Goal: Information Seeking & Learning: Find specific fact

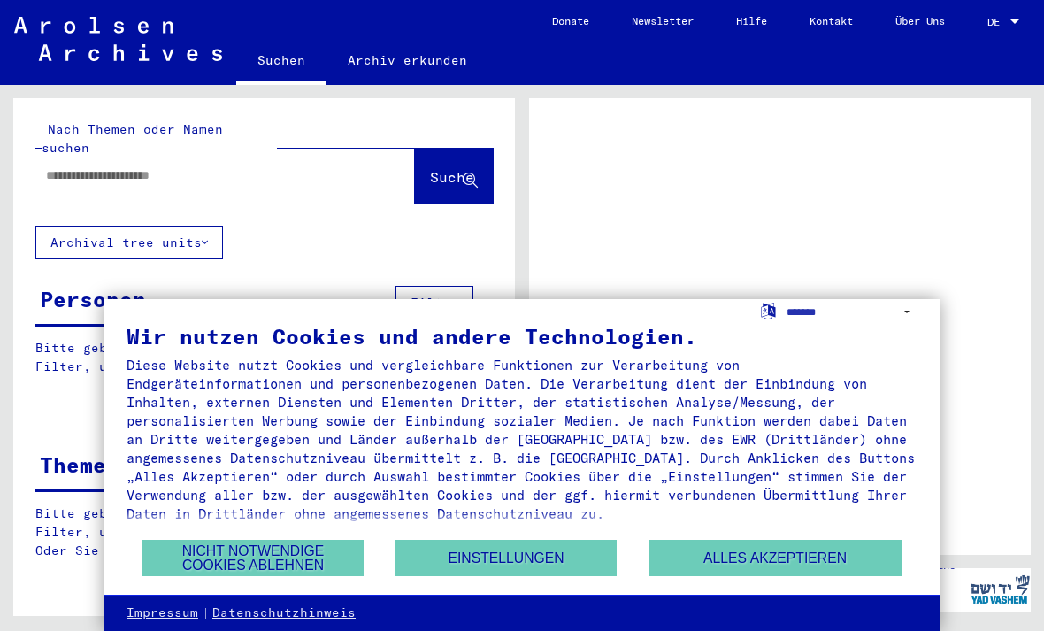
click at [170, 553] on button "Nicht notwendige Cookies ablehnen" at bounding box center [252, 558] width 221 height 36
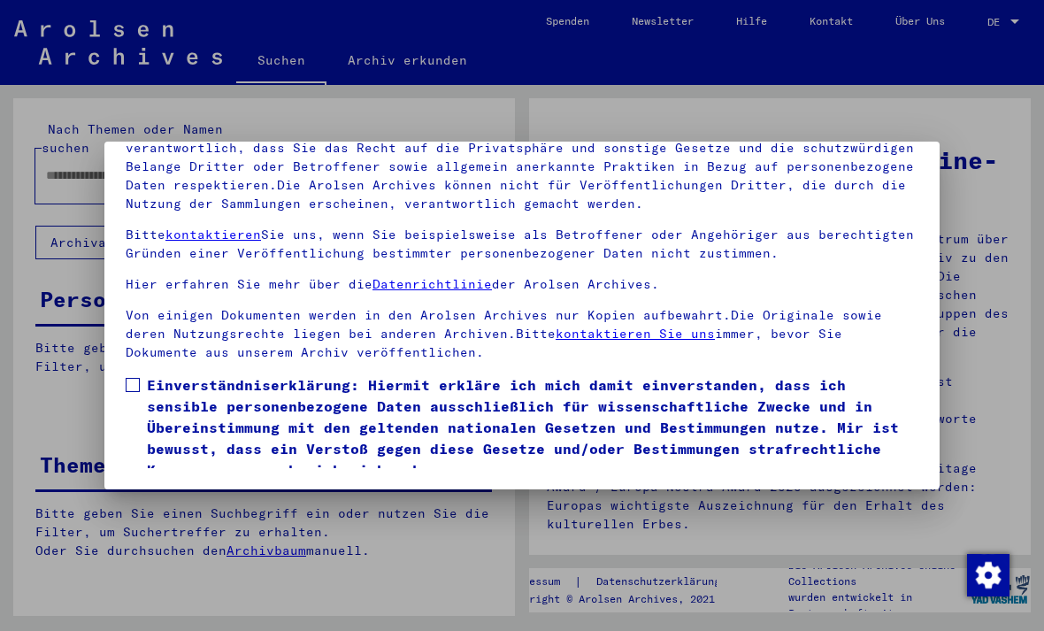
scroll to position [189, 0]
click at [152, 489] on button "Ich stimme zu" at bounding box center [193, 506] width 134 height 34
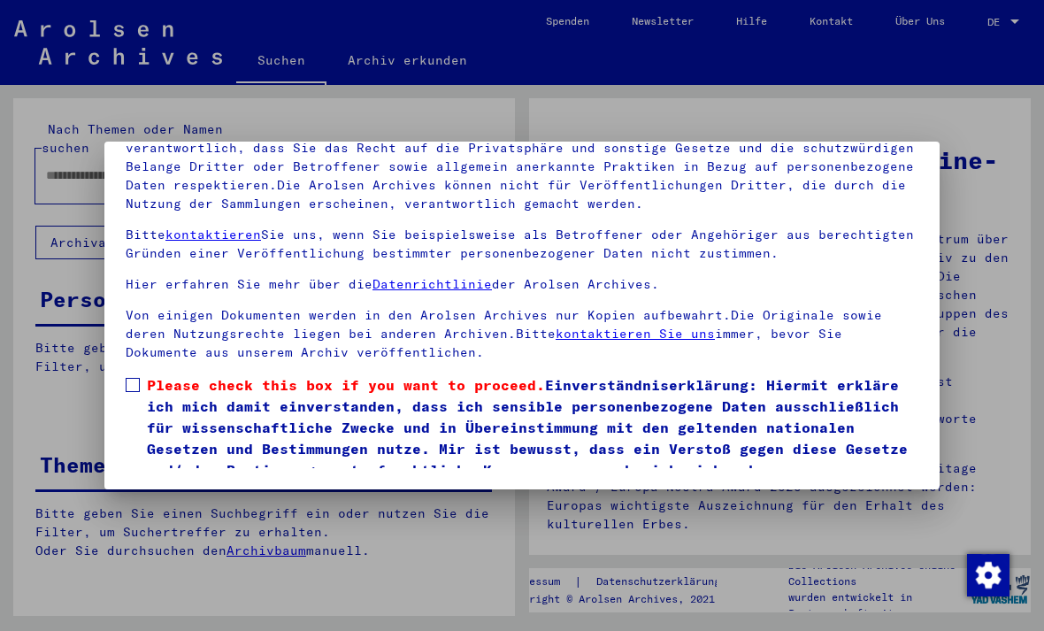
click at [165, 489] on button "Ich stimme zu" at bounding box center [193, 506] width 134 height 34
click at [180, 489] on button "Ich stimme zu" at bounding box center [193, 506] width 134 height 34
click at [164, 489] on button "Ich stimme zu" at bounding box center [193, 506] width 134 height 34
click at [178, 489] on button "Ich stimme zu" at bounding box center [193, 506] width 134 height 34
click at [183, 489] on button "Ich stimme zu" at bounding box center [193, 506] width 134 height 34
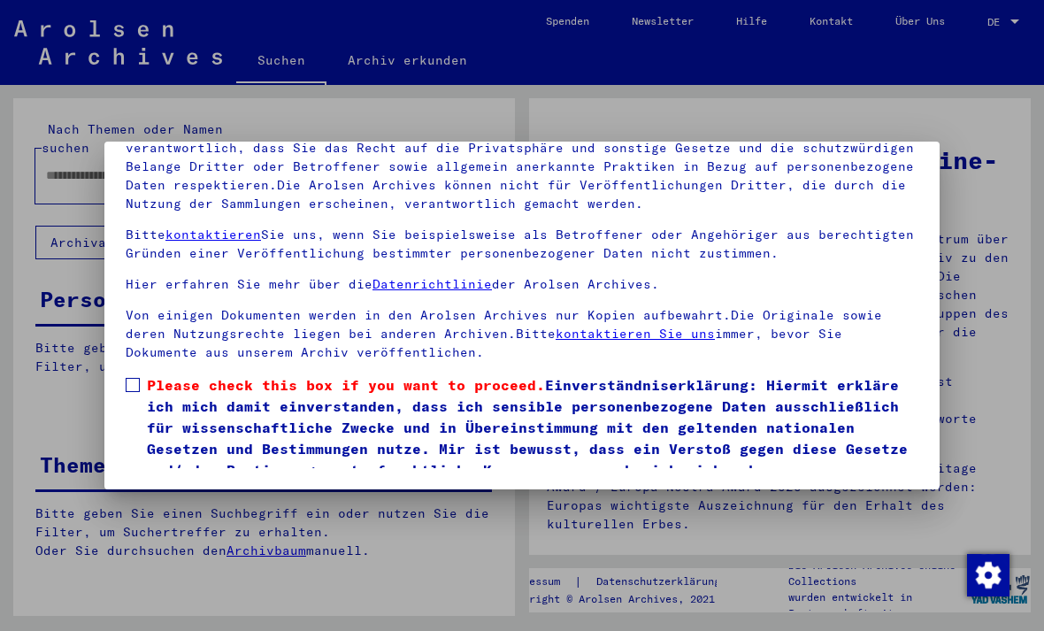
click at [192, 489] on button "Ich stimme zu" at bounding box center [193, 506] width 134 height 34
click at [231, 489] on button "Ich stimme zu" at bounding box center [193, 506] width 134 height 34
click at [206, 489] on button "Ich stimme zu" at bounding box center [193, 506] width 134 height 34
click at [219, 489] on button "Ich stimme zu" at bounding box center [193, 506] width 134 height 34
click at [222, 489] on button "Ich stimme zu" at bounding box center [193, 506] width 134 height 34
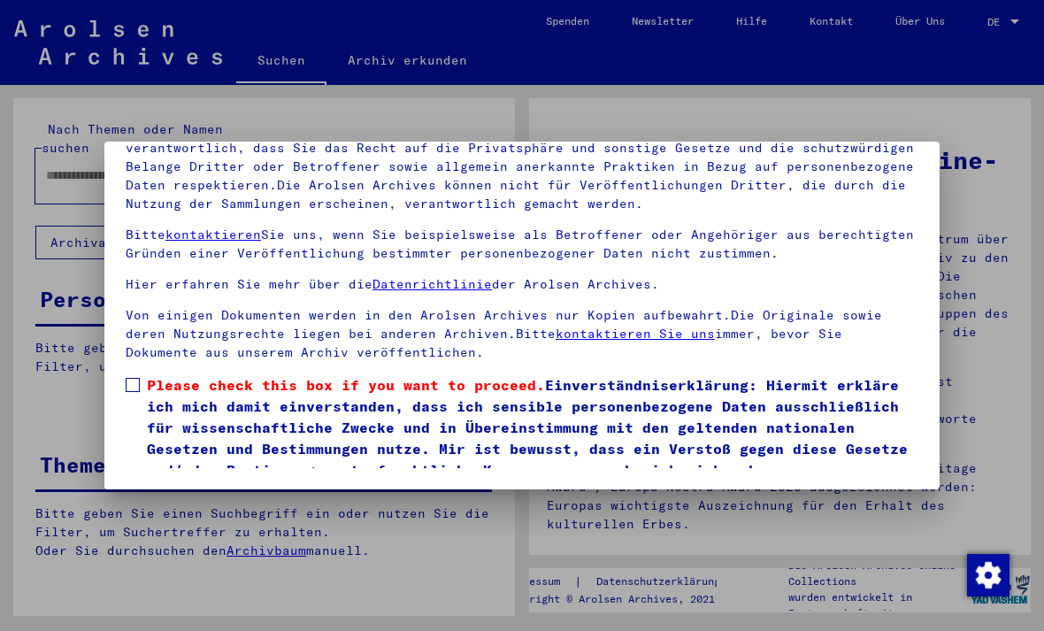
click at [217, 489] on button "Ich stimme zu" at bounding box center [193, 506] width 134 height 34
click at [213, 489] on button "Ich stimme zu" at bounding box center [193, 506] width 134 height 34
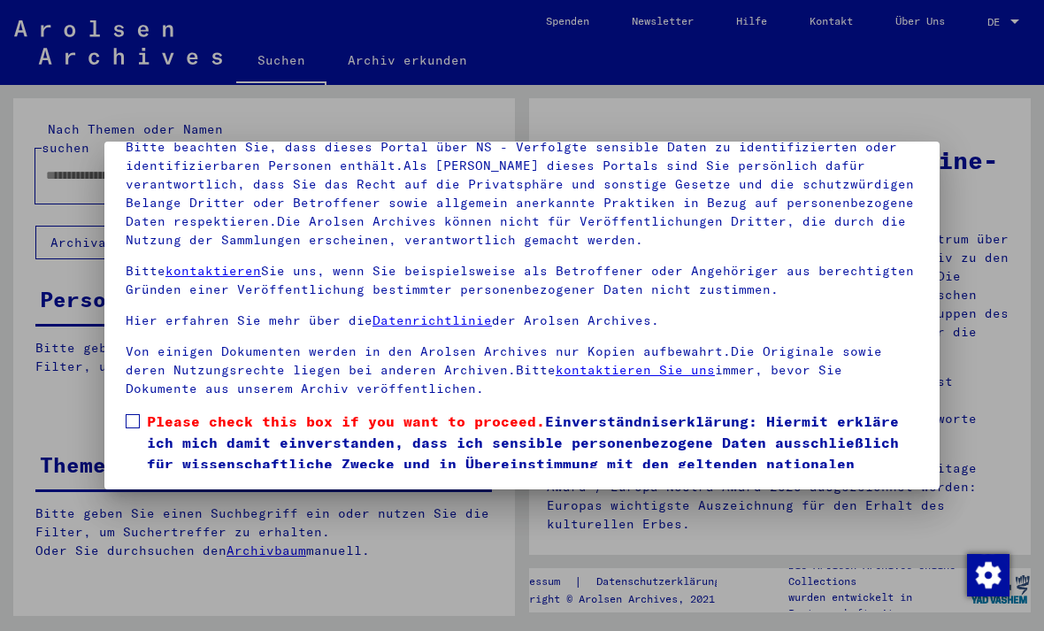
scroll to position [0, 0]
click at [88, 345] on div at bounding box center [522, 315] width 1044 height 631
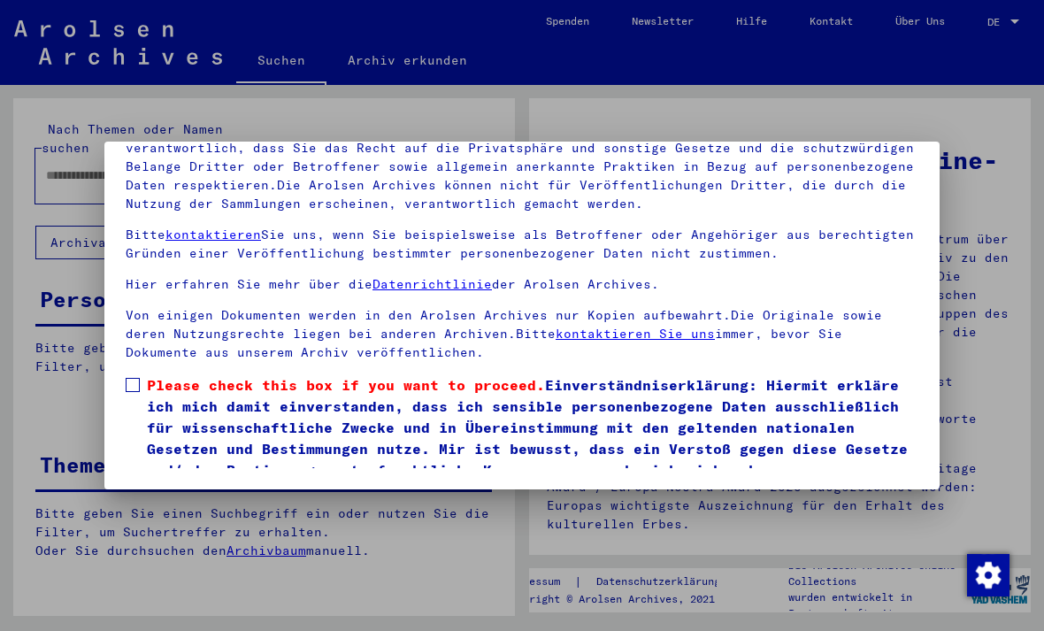
scroll to position [189, 0]
click at [127, 378] on span at bounding box center [133, 385] width 14 height 14
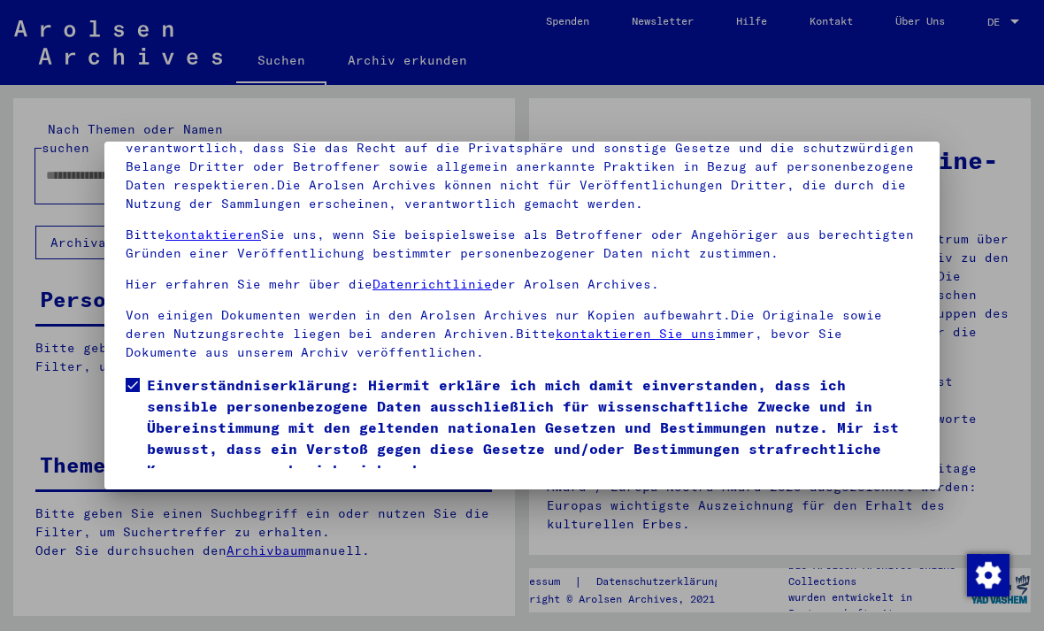
click at [158, 489] on button "Ich stimme zu" at bounding box center [193, 506] width 134 height 34
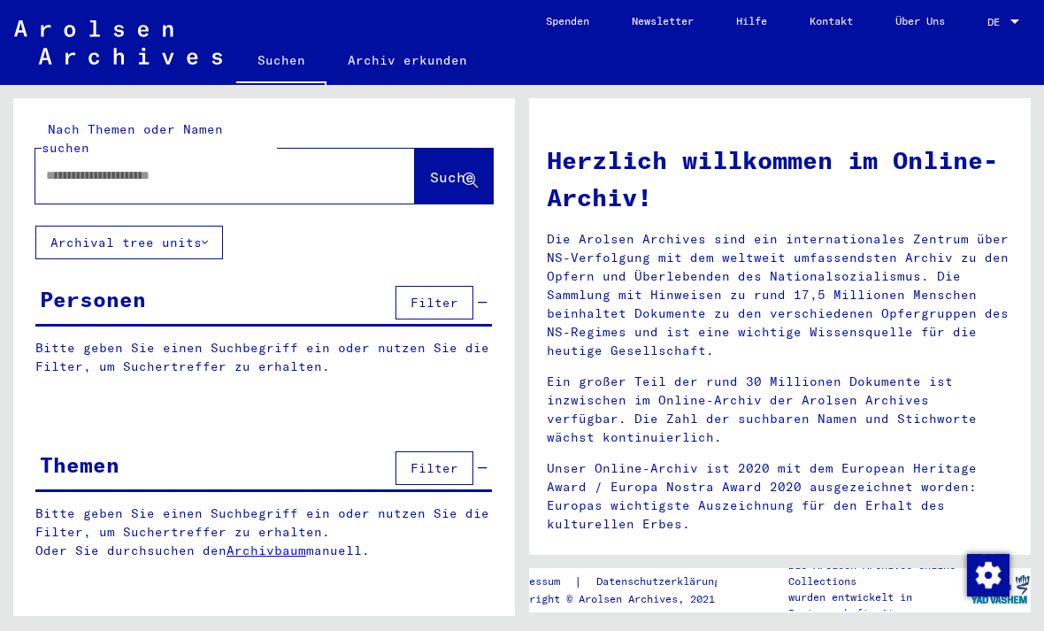
click at [58, 292] on div "Personen" at bounding box center [93, 299] width 106 height 32
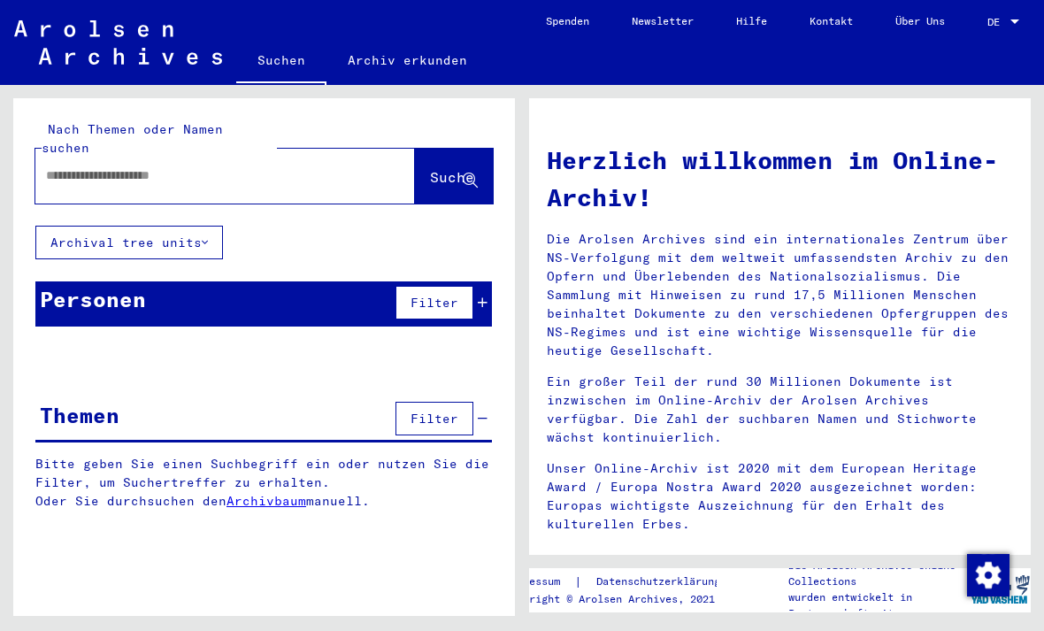
click at [58, 166] on input "text" at bounding box center [204, 175] width 316 height 19
type input "**********"
click at [441, 168] on span "Suche" at bounding box center [452, 177] width 44 height 18
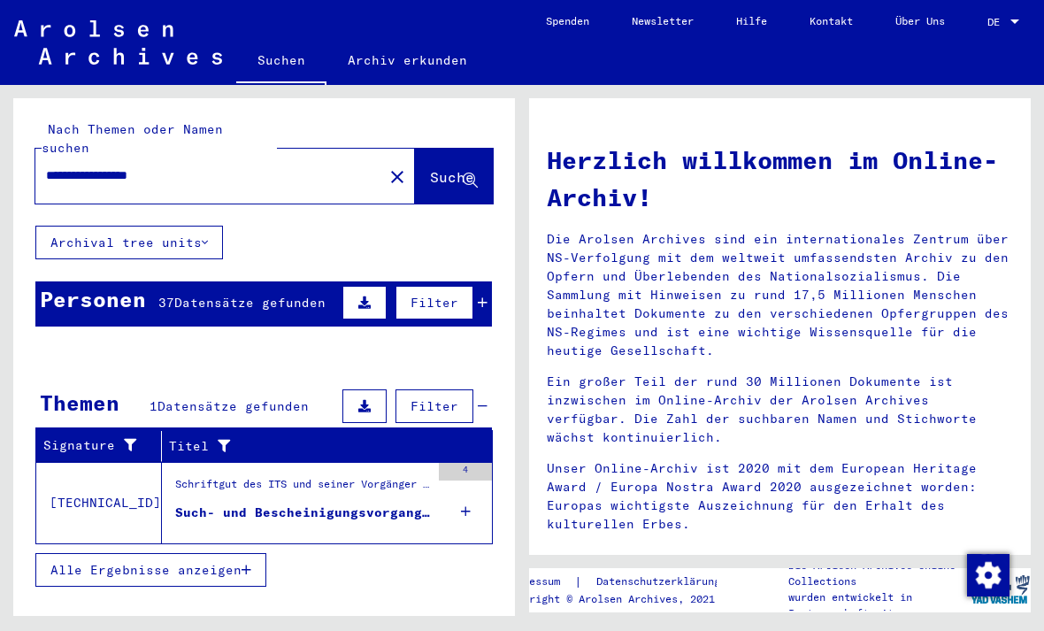
click at [82, 283] on div "Personen" at bounding box center [93, 299] width 106 height 32
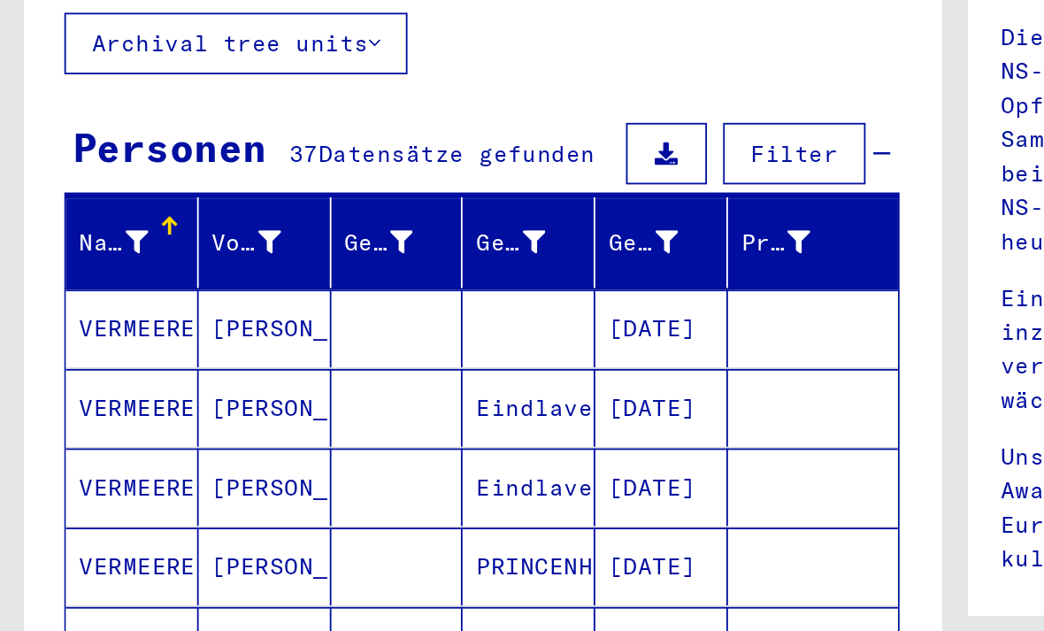
click at [63, 507] on mat-cell "VERMEEREN" at bounding box center [72, 528] width 73 height 42
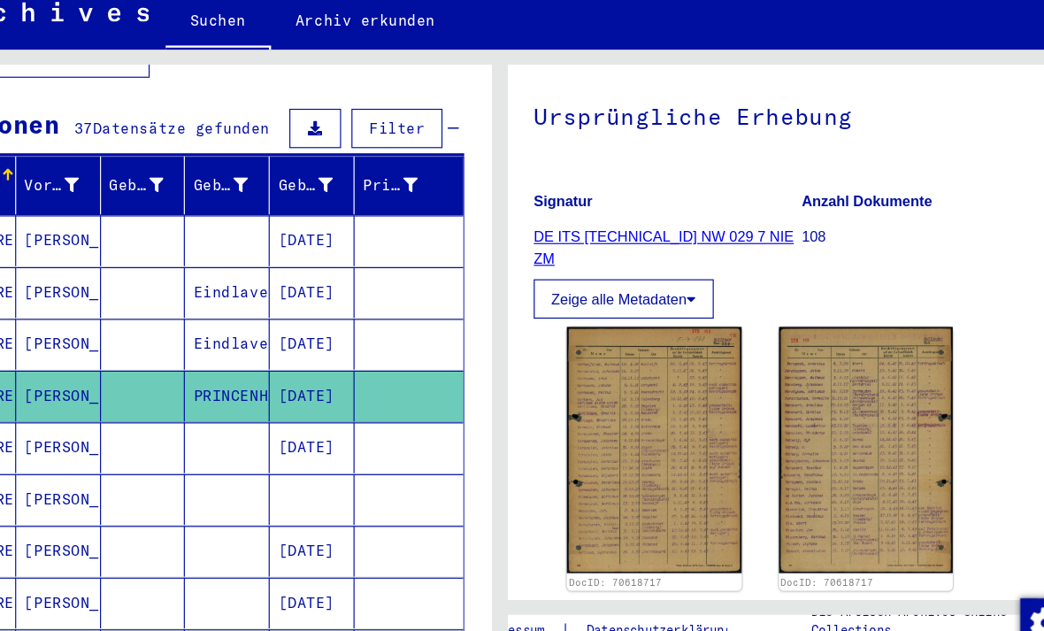
scroll to position [156, 0]
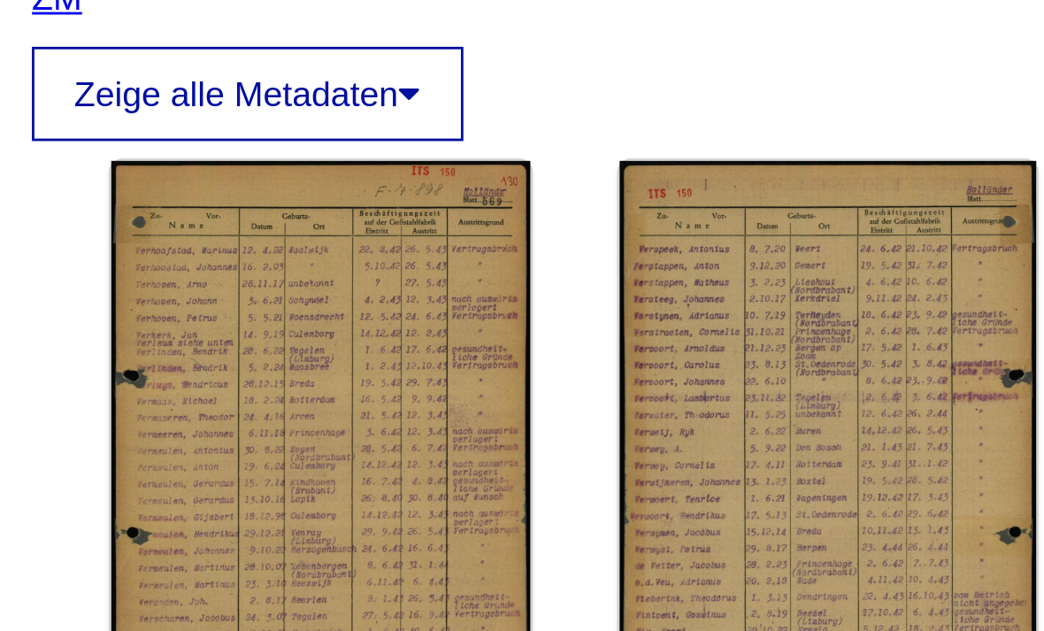
click at [580, 320] on img at bounding box center [655, 425] width 150 height 211
